Goal: Transaction & Acquisition: Purchase product/service

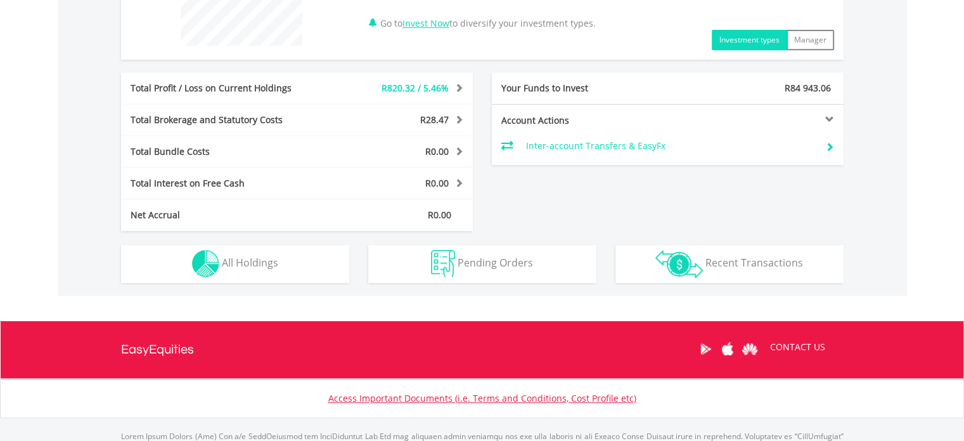
scroll to position [503, 0]
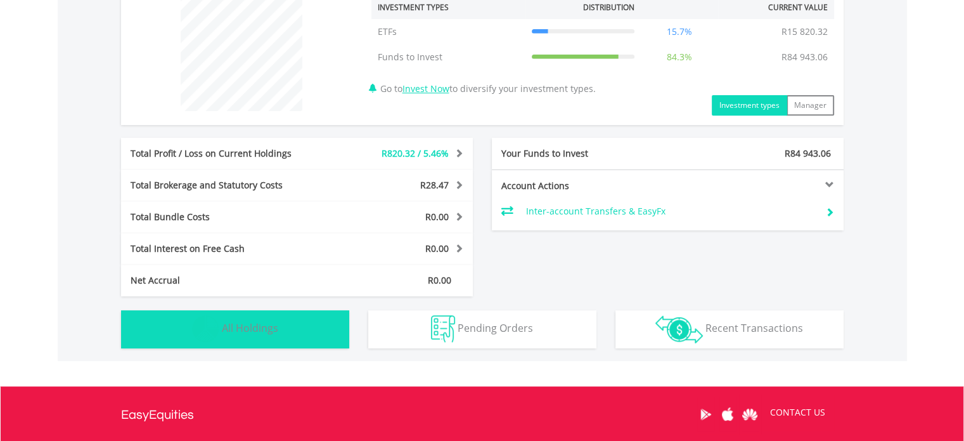
click at [302, 319] on button "Holdings All Holdings" at bounding box center [235, 329] width 228 height 38
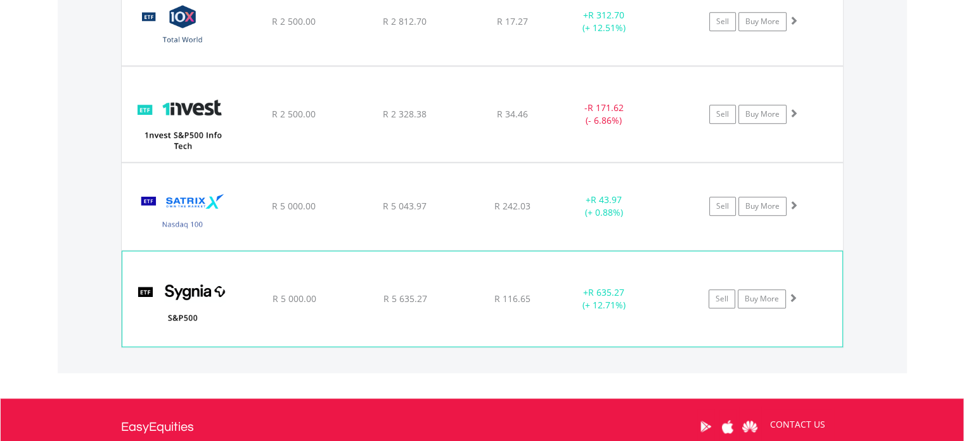
scroll to position [952, 0]
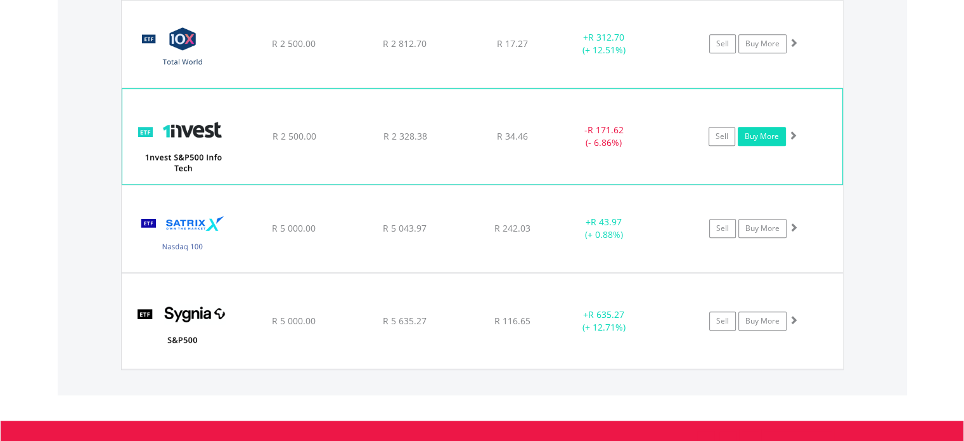
click at [758, 131] on link "Buy More" at bounding box center [762, 136] width 48 height 19
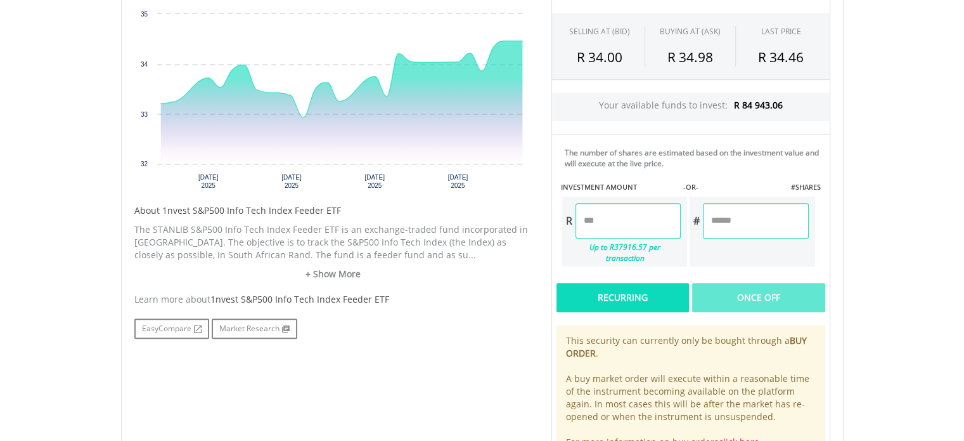
scroll to position [444, 0]
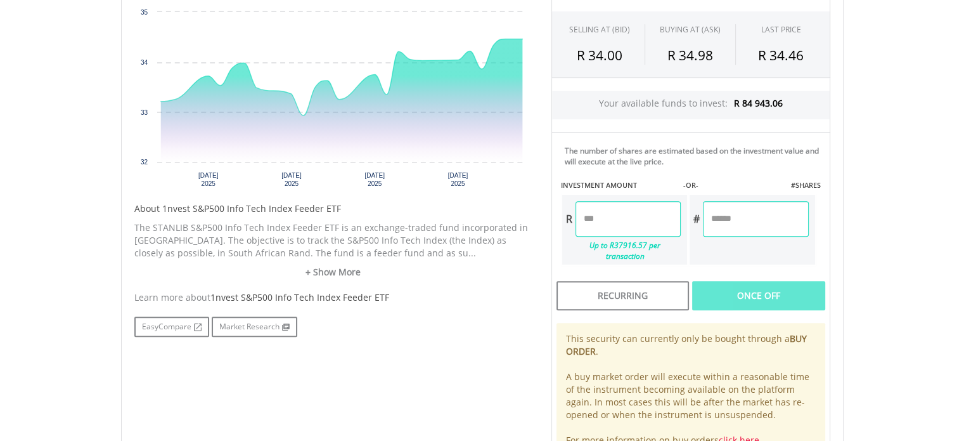
drag, startPoint x: 642, startPoint y: 210, endPoint x: 637, endPoint y: 215, distance: 6.7
click at [642, 211] on input "number" at bounding box center [628, 218] width 105 height 35
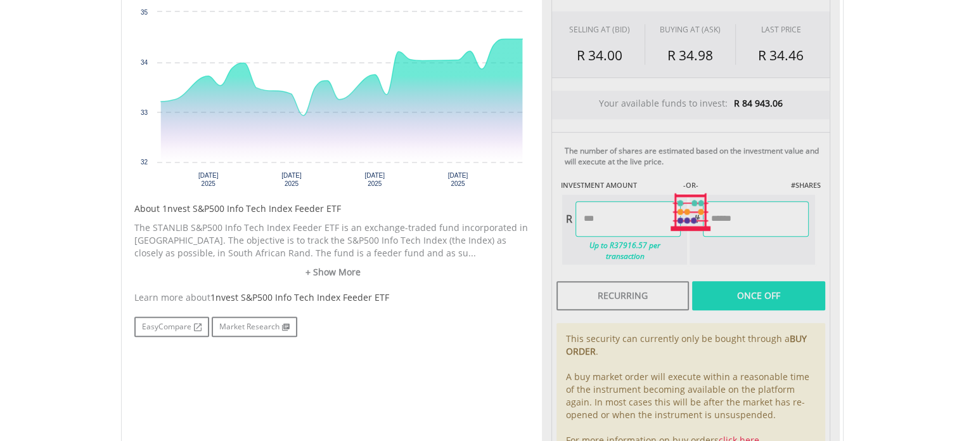
click at [868, 242] on body "My Investments Invest Now New Listings Sell My Recurring Investments Pending Or…" at bounding box center [482, 131] width 964 height 1150
type input "*******"
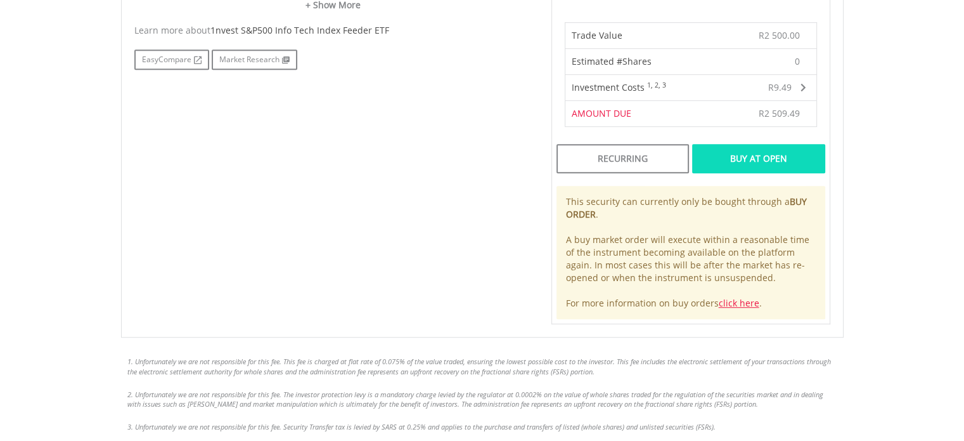
scroll to position [697, 0]
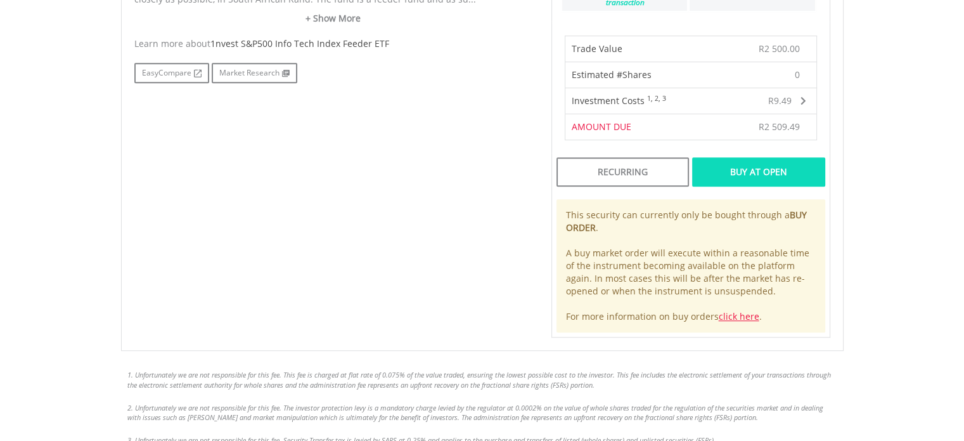
click at [745, 157] on div "Buy At Open" at bounding box center [758, 171] width 132 height 29
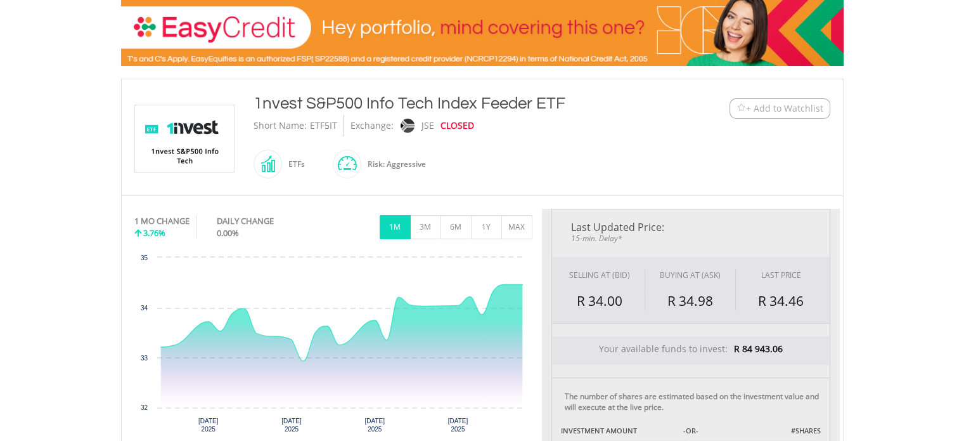
scroll to position [127, 0]
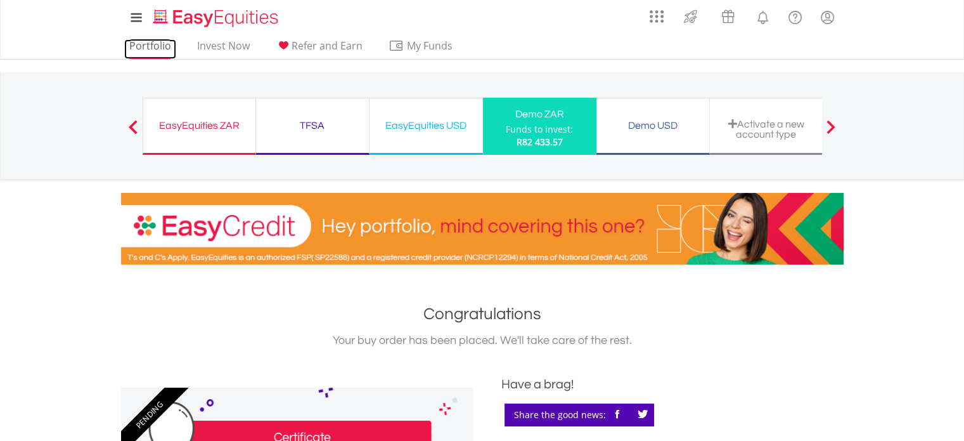
click at [146, 49] on link "Portfolio" at bounding box center [150, 49] width 52 height 20
